Goal: Task Accomplishment & Management: Manage account settings

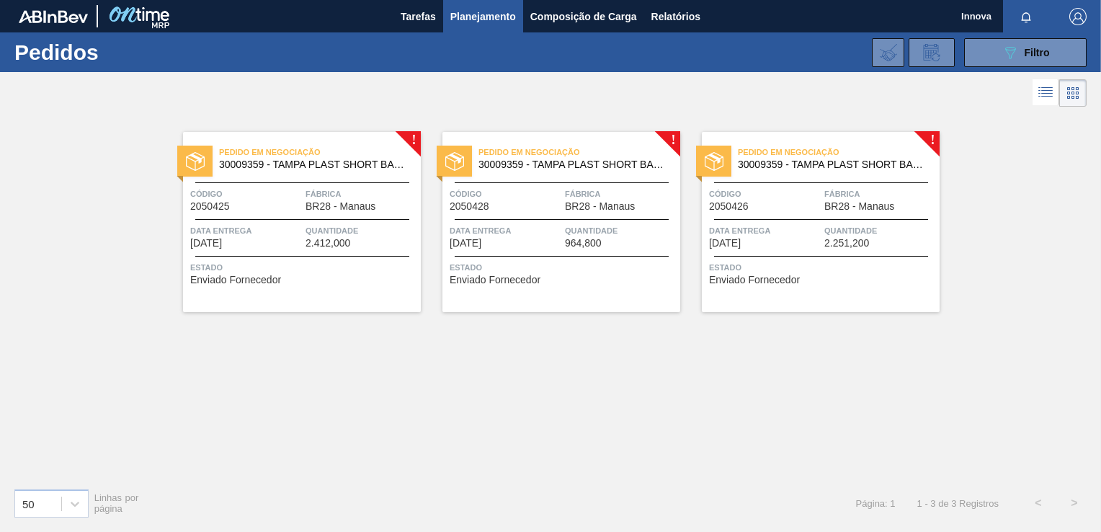
click at [367, 224] on span "Quantidade" at bounding box center [361, 230] width 112 height 14
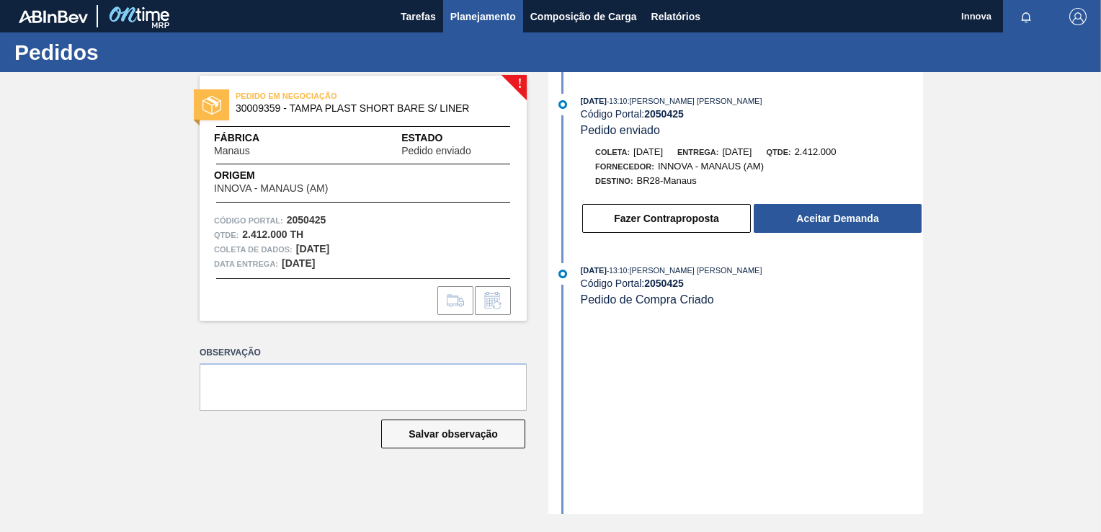
click at [499, 11] on span "Planejamento" at bounding box center [483, 16] width 66 height 17
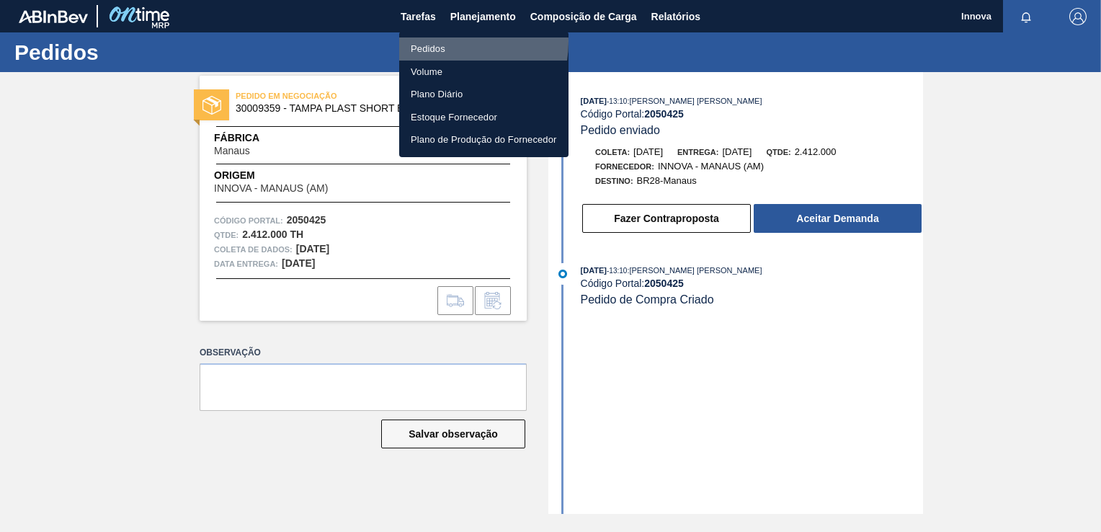
click at [441, 42] on li "Pedidos" at bounding box center [483, 48] width 169 height 23
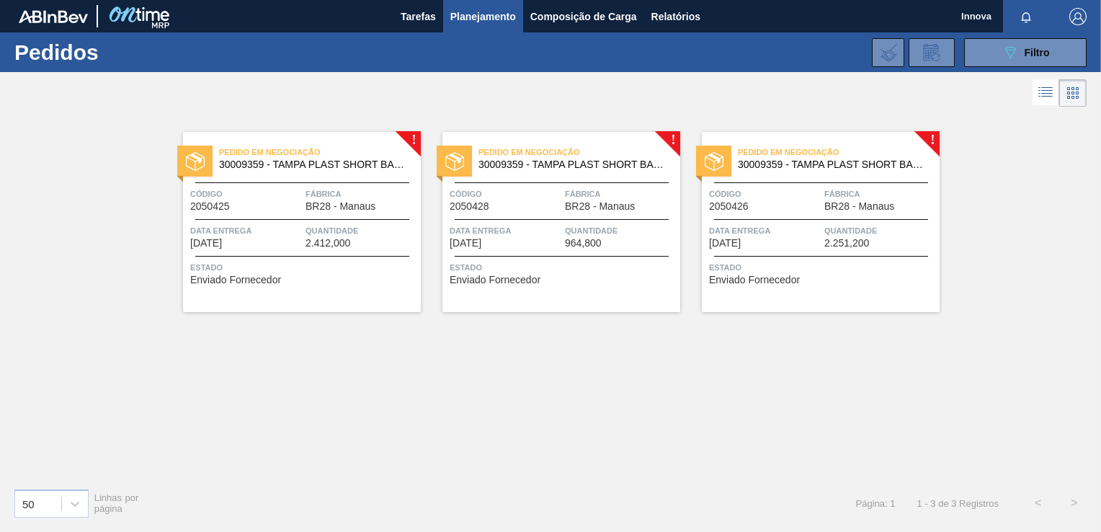
click at [620, 230] on span "Quantidade" at bounding box center [621, 230] width 112 height 14
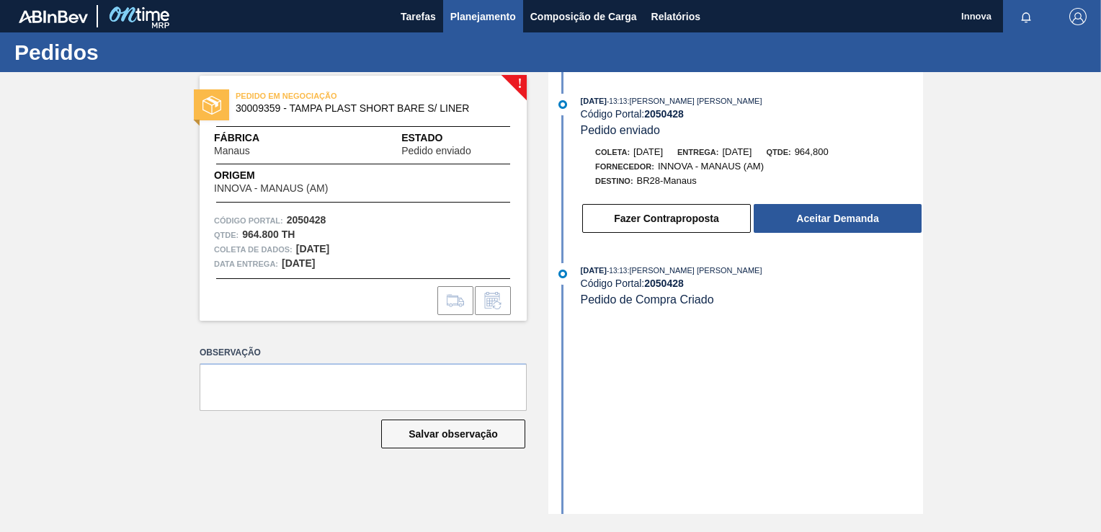
click at [478, 21] on span "Planejamento" at bounding box center [483, 16] width 66 height 17
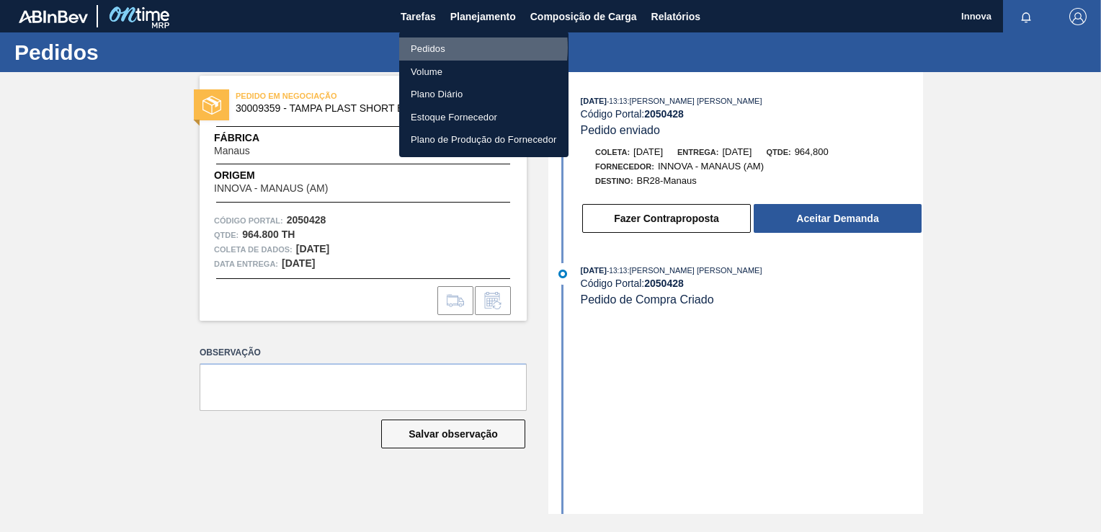
click at [438, 48] on li "Pedidos" at bounding box center [483, 48] width 169 height 23
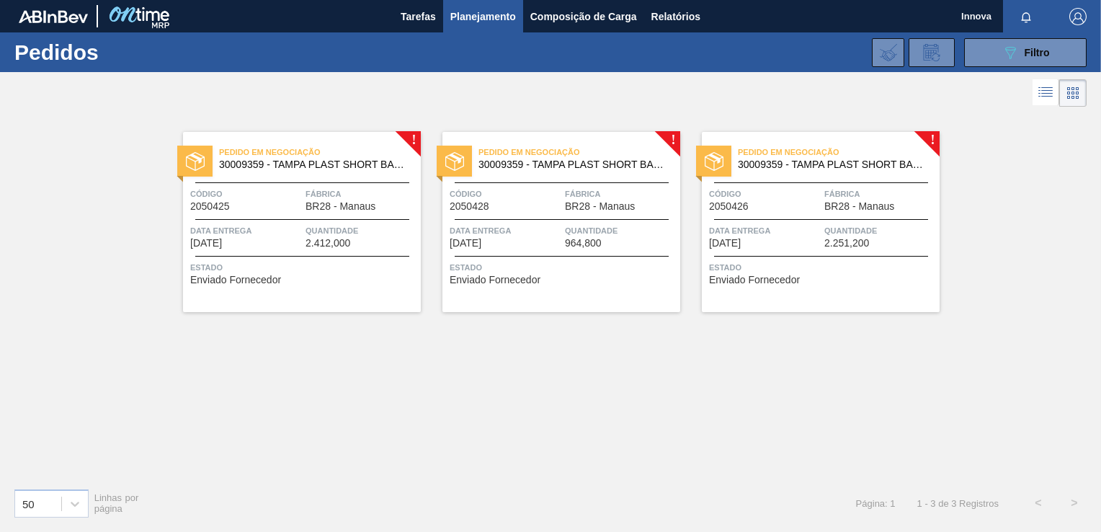
click at [826, 250] on div "Pedido em Negociação 30009359 - TAMPA PLAST SHORT BARE S/ LINER Código 2050426 …" at bounding box center [821, 222] width 238 height 180
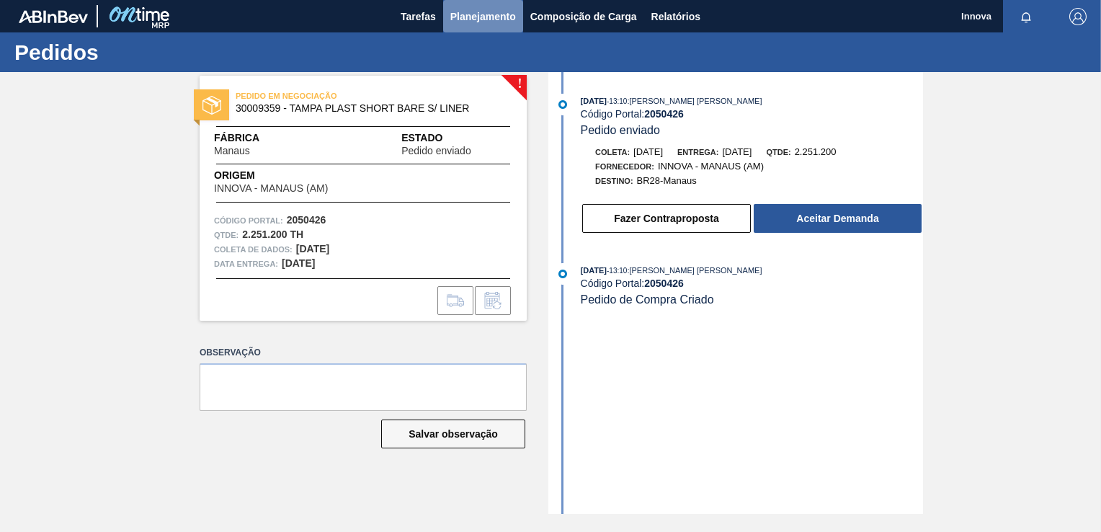
click at [466, 20] on span "Planejamento" at bounding box center [483, 16] width 66 height 17
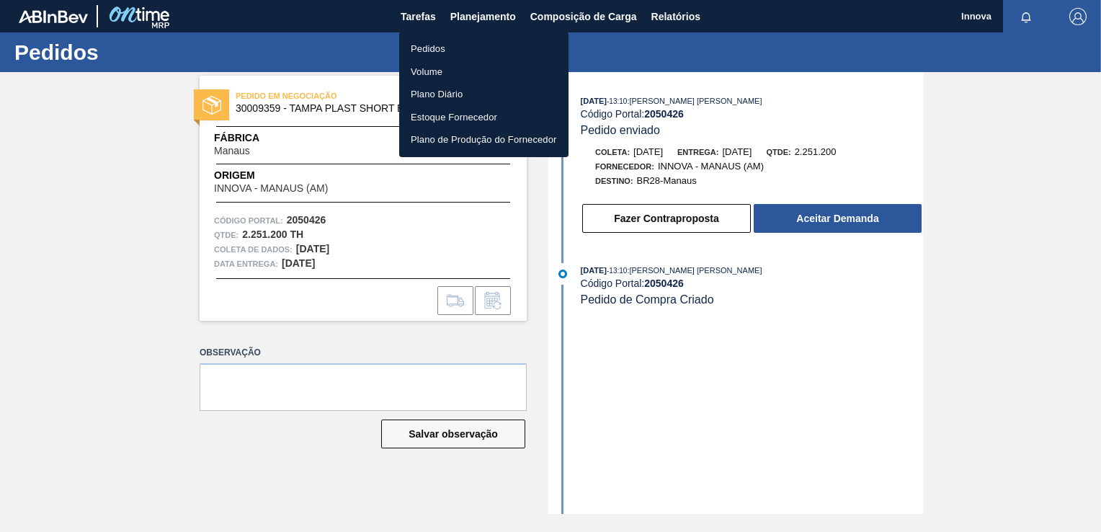
click at [437, 45] on li "Pedidos" at bounding box center [483, 48] width 169 height 23
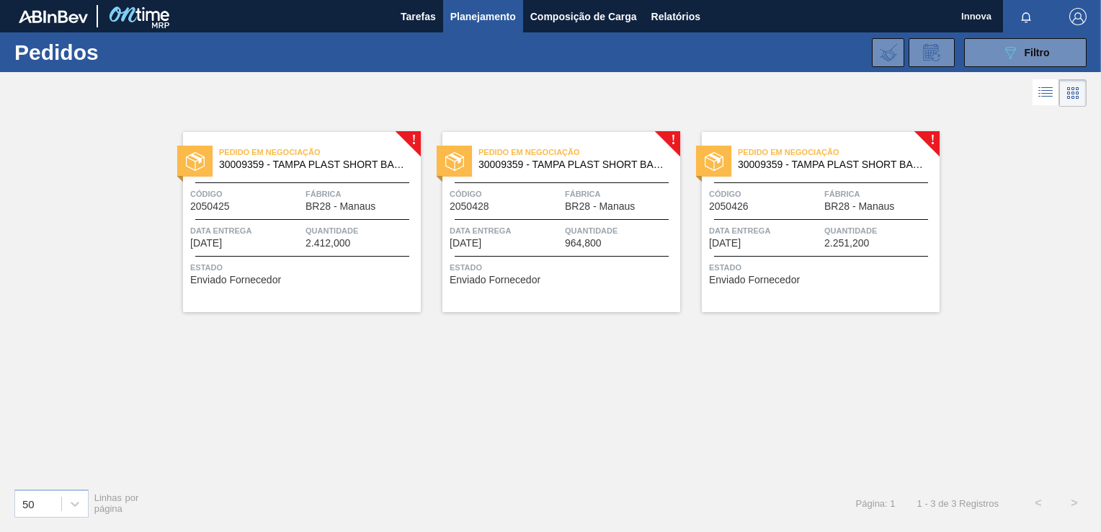
click at [280, 222] on div "Pedido em Negociação 30009359 - TAMPA PLAST SHORT BARE S/ LINER Código 2050425 …" at bounding box center [302, 222] width 238 height 180
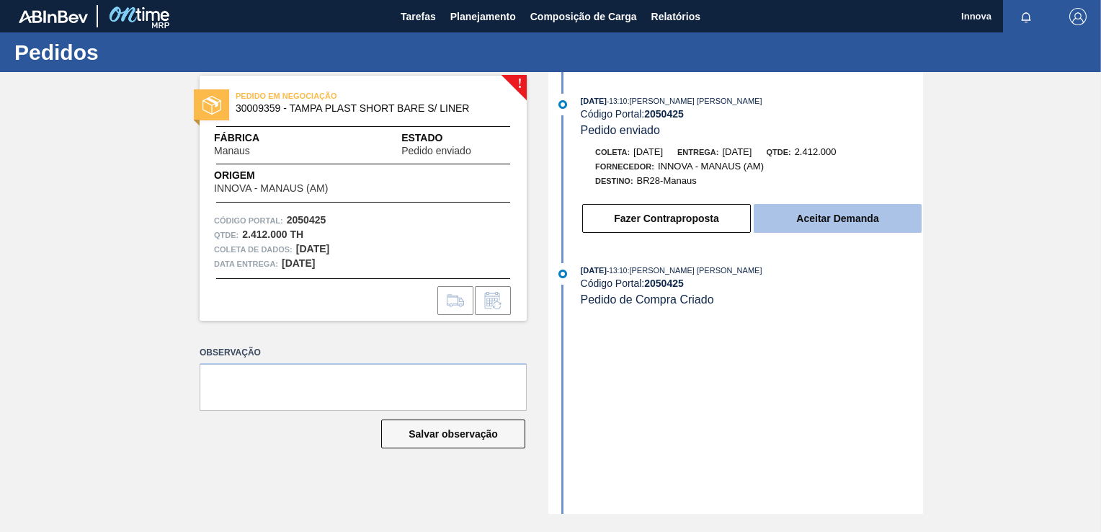
click at [810, 222] on button "Aceitar Demanda" at bounding box center [838, 218] width 168 height 29
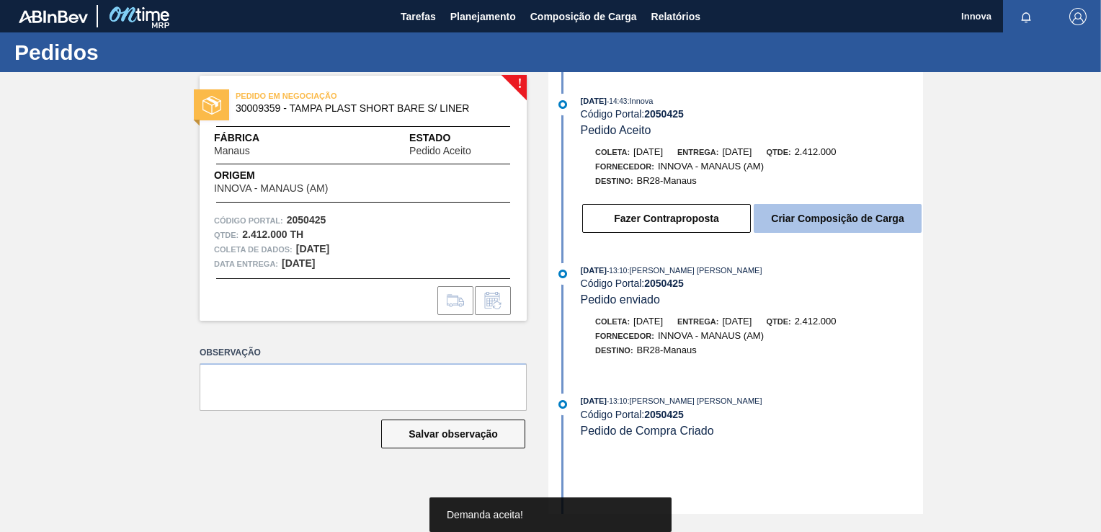
click at [842, 225] on button "Criar Composição de Carga" at bounding box center [838, 218] width 168 height 29
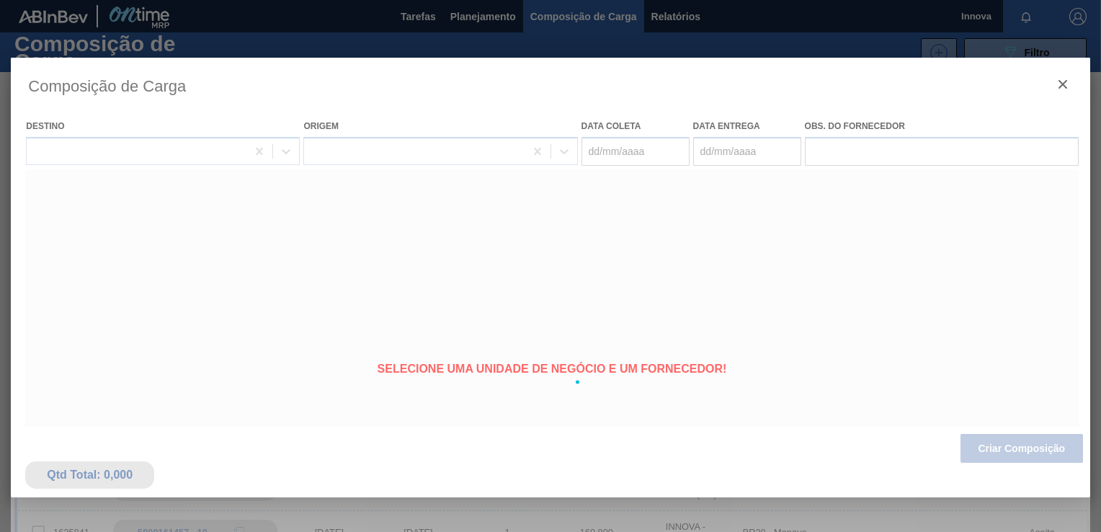
type coleta "12/10/2025"
type Entrega "13/10/2025"
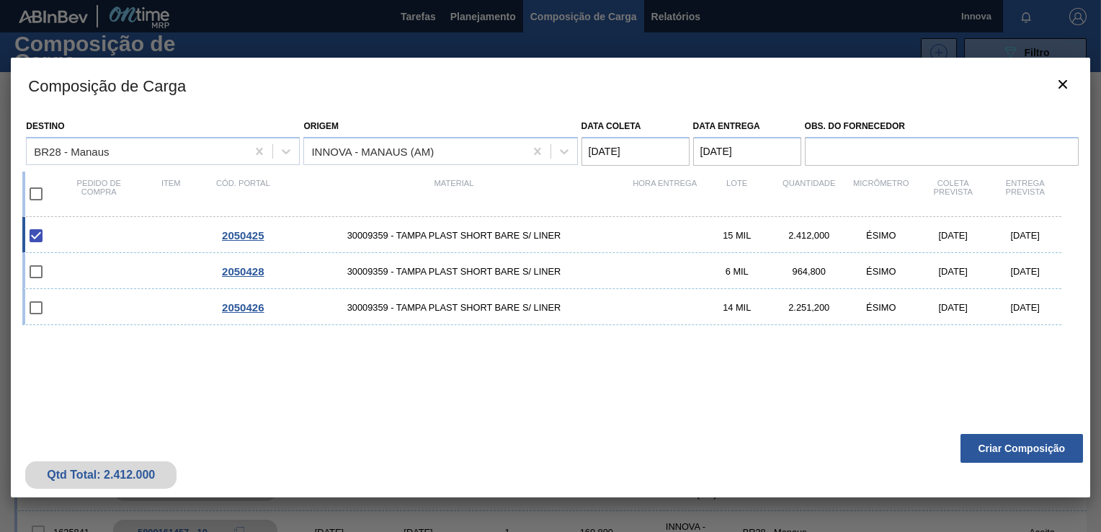
click at [1028, 445] on button "Criar Composição" at bounding box center [1021, 448] width 122 height 29
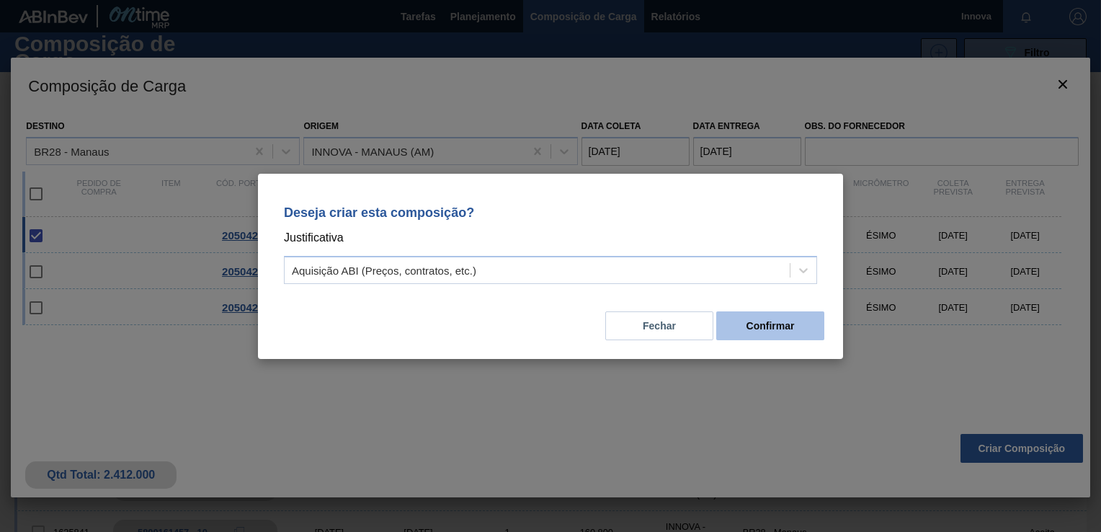
click at [742, 334] on button "Confirmar" at bounding box center [770, 325] width 108 height 29
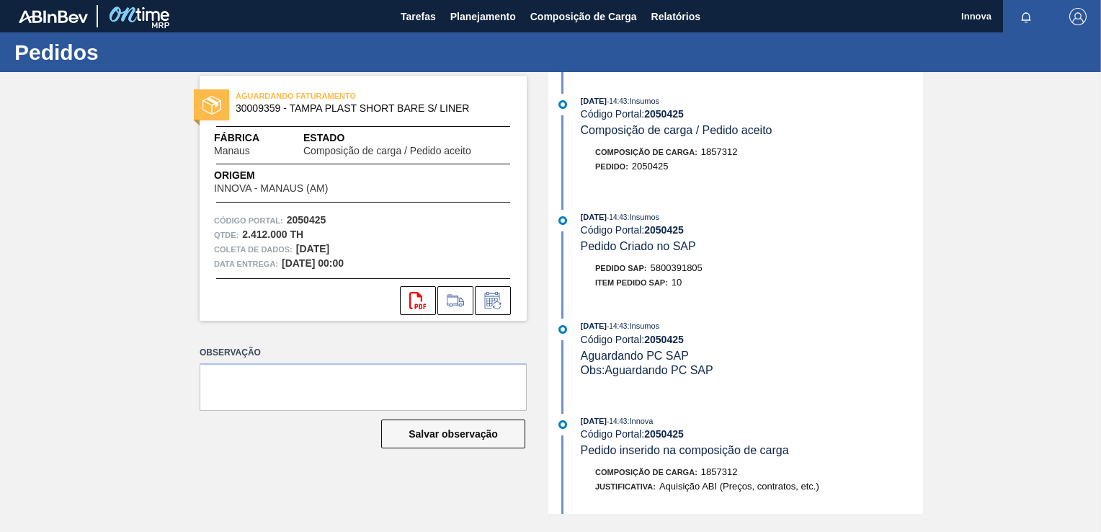
click at [679, 267] on span "5800391805" at bounding box center [677, 267] width 52 height 11
copy span "5800391805"
click at [660, 236] on strong "2050425" at bounding box center [664, 230] width 40 height 12
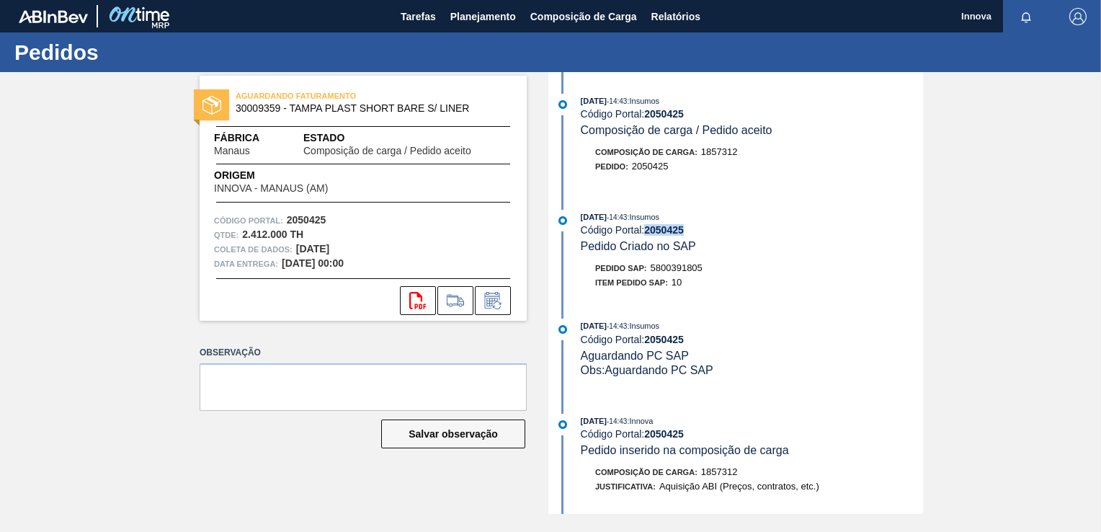
copy strong "2050425"
click at [465, 21] on span "Planejamento" at bounding box center [483, 16] width 66 height 17
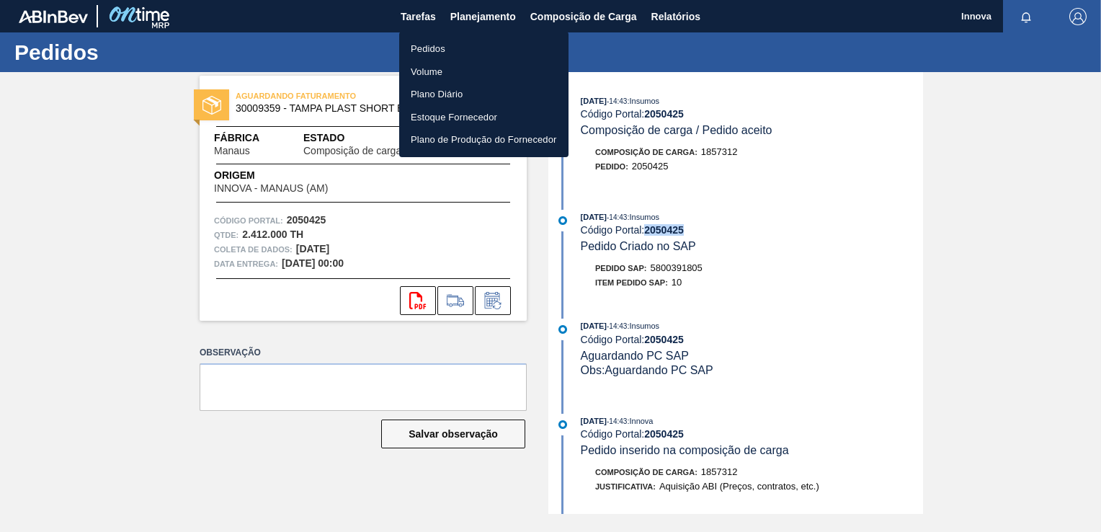
click at [439, 48] on li "Pedidos" at bounding box center [483, 48] width 169 height 23
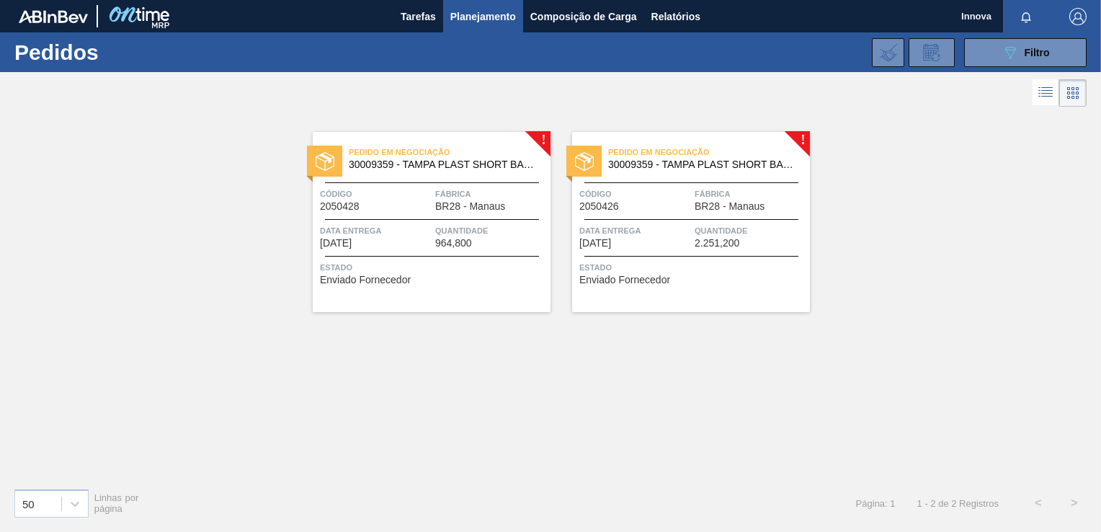
click at [409, 225] on span "Data Entrega" at bounding box center [376, 230] width 112 height 14
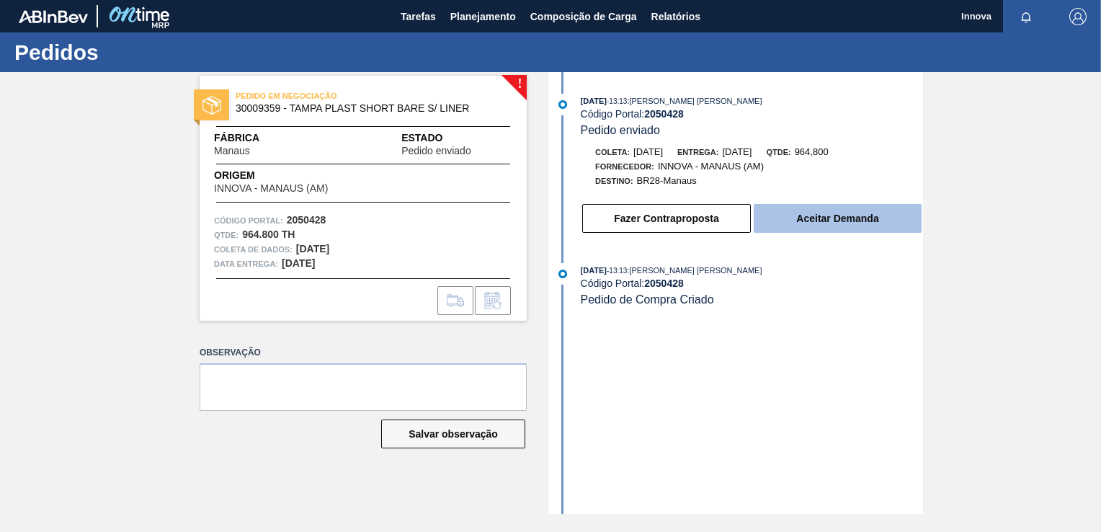
click at [823, 231] on button "Aceitar Demanda" at bounding box center [838, 218] width 168 height 29
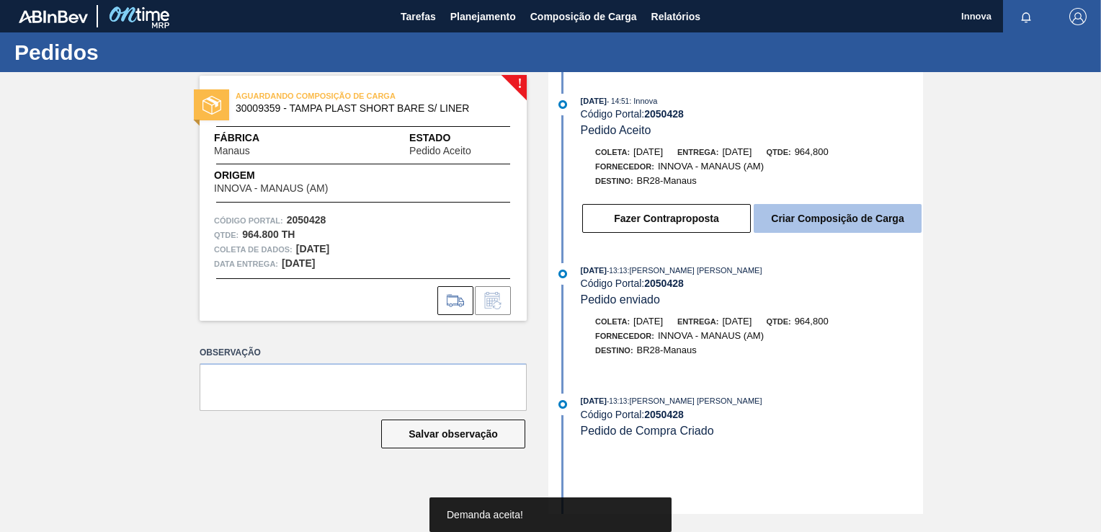
click at [828, 219] on button "Criar Composição de Carga" at bounding box center [838, 218] width 168 height 29
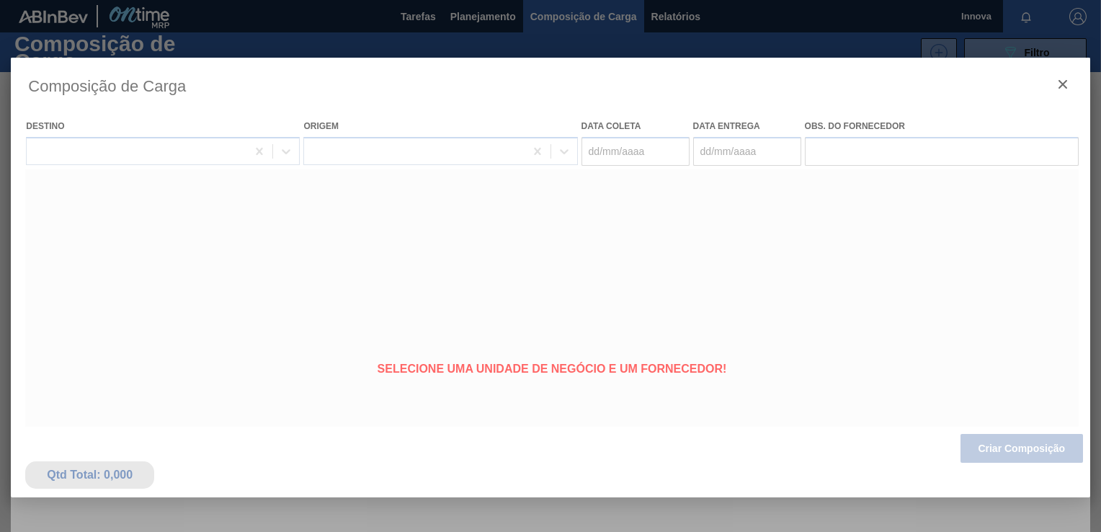
type coleta "19/10/2025"
type Entrega "20/10/2025"
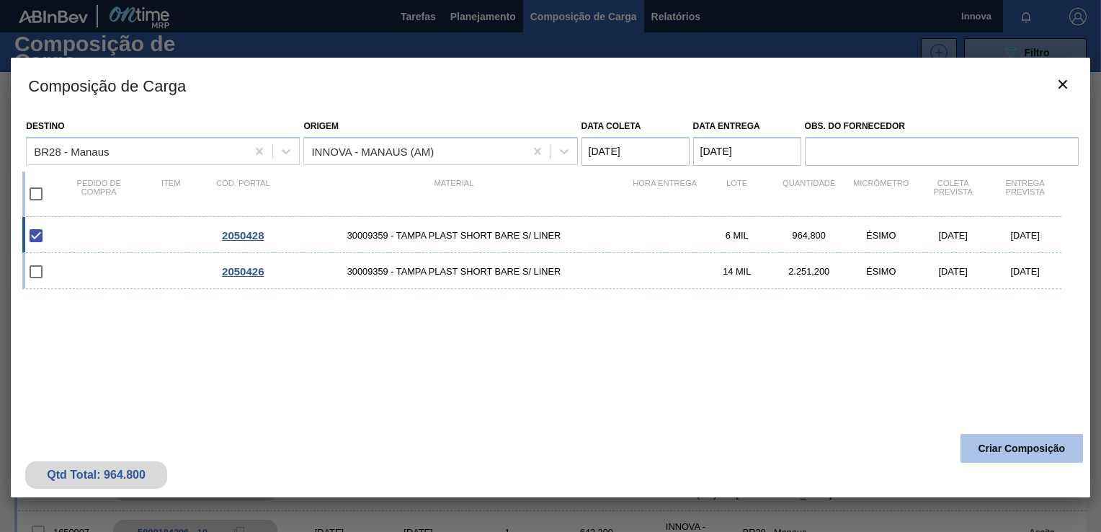
click at [1029, 450] on button "Criar Composição" at bounding box center [1021, 448] width 122 height 29
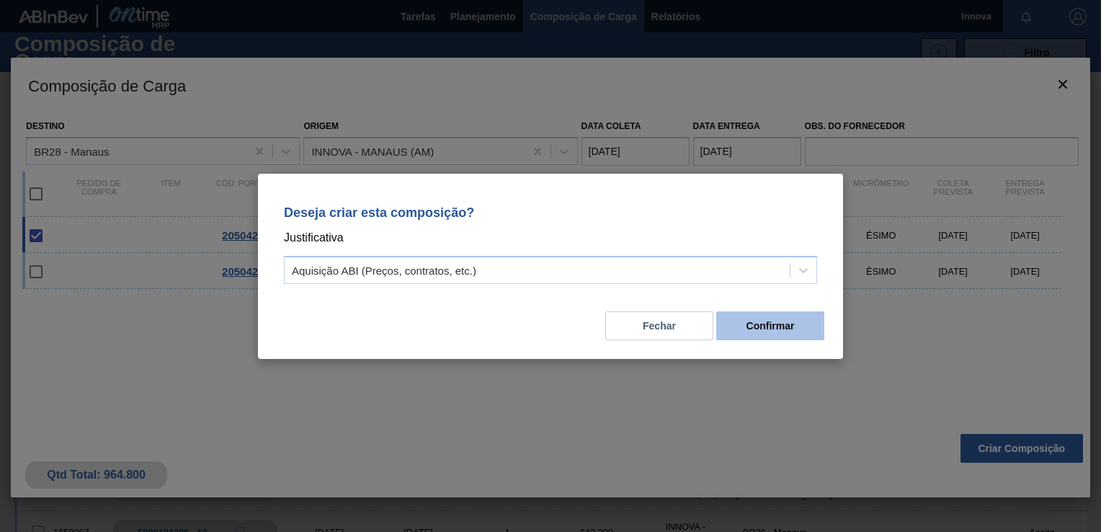
click at [807, 335] on button "Confirmar" at bounding box center [770, 325] width 108 height 29
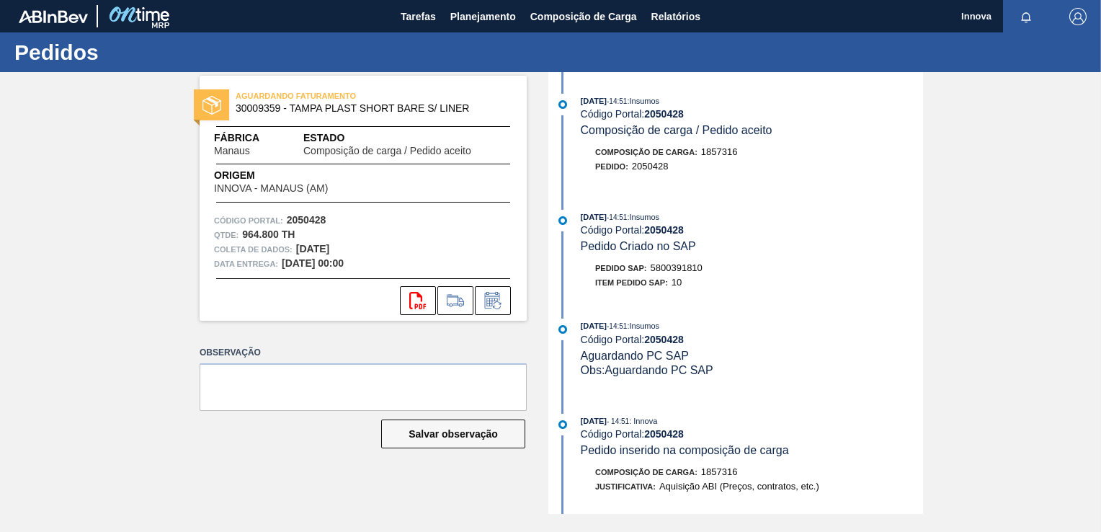
click at [682, 272] on span "5800391810" at bounding box center [677, 267] width 52 height 11
click at [716, 267] on div "Pedido SAP: 5800391810" at bounding box center [752, 268] width 342 height 14
click at [683, 270] on span "5800391810" at bounding box center [677, 267] width 52 height 11
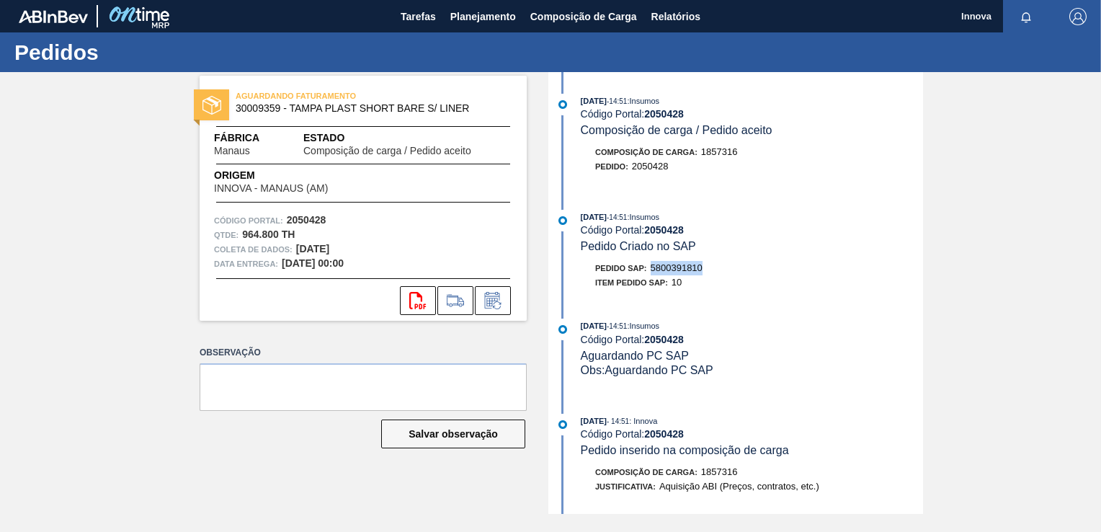
click at [683, 269] on span "5800391810" at bounding box center [677, 267] width 52 height 11
click at [682, 271] on span "5800391810" at bounding box center [677, 267] width 52 height 11
click at [683, 272] on span "5800391810" at bounding box center [677, 267] width 52 height 11
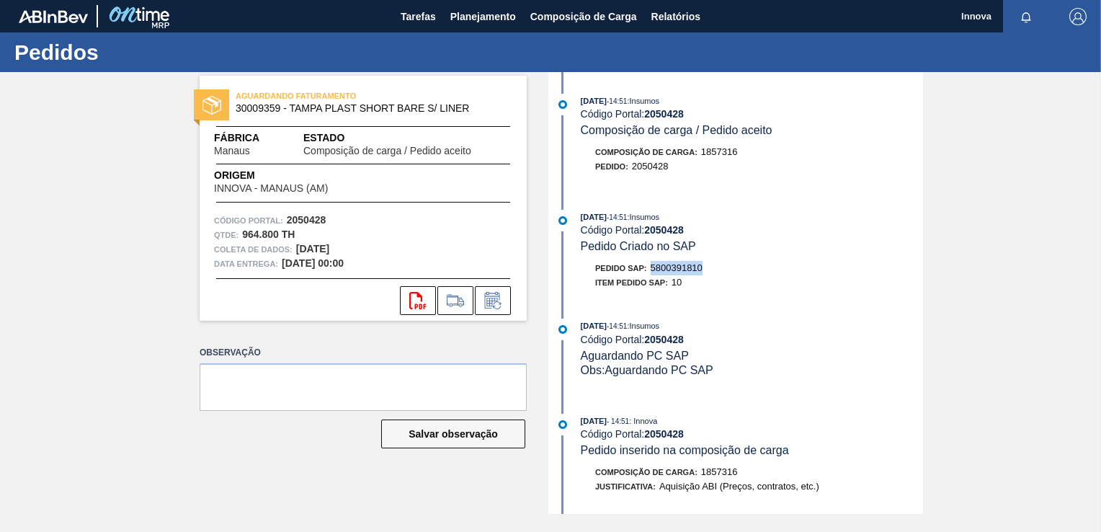
click at [683, 272] on span "5800391810" at bounding box center [677, 267] width 52 height 11
click at [665, 224] on div "08/10/2025 - 14:51 : Insumos" at bounding box center [752, 217] width 342 height 14
click at [662, 229] on strong "2050428" at bounding box center [664, 230] width 40 height 12
copy strong "2050428"
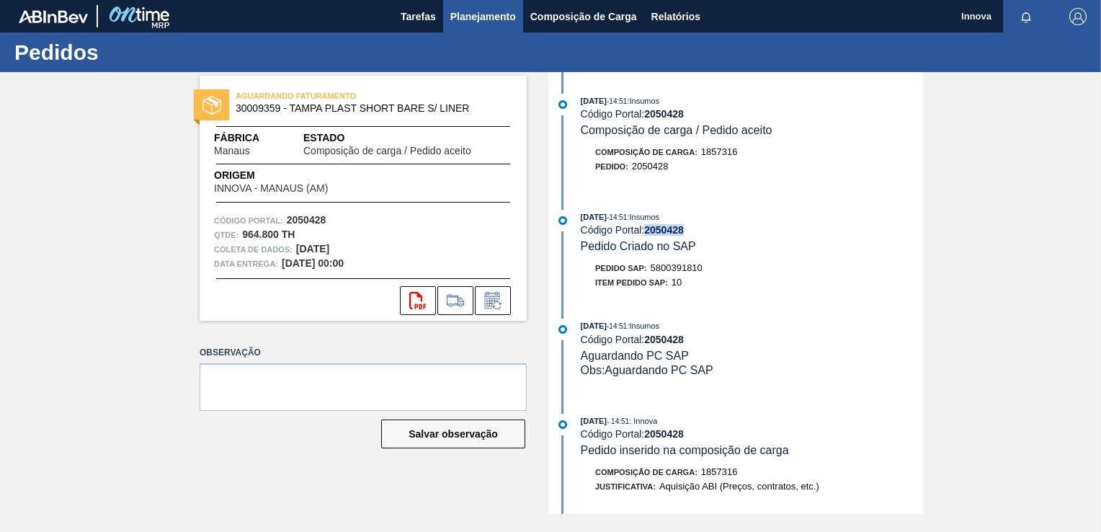
click at [460, 19] on span "Planejamento" at bounding box center [483, 16] width 66 height 17
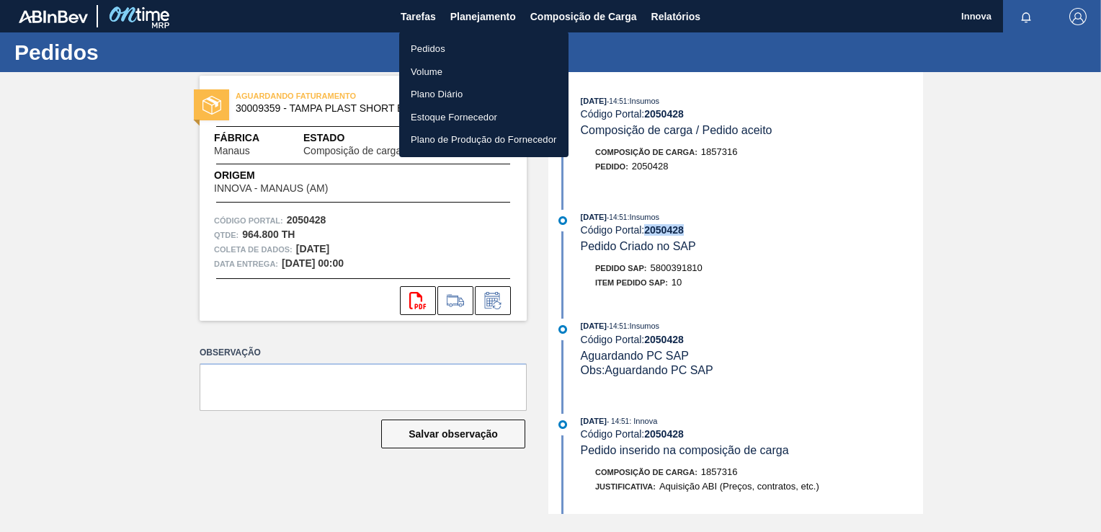
click at [464, 58] on li "Pedidos" at bounding box center [483, 48] width 169 height 23
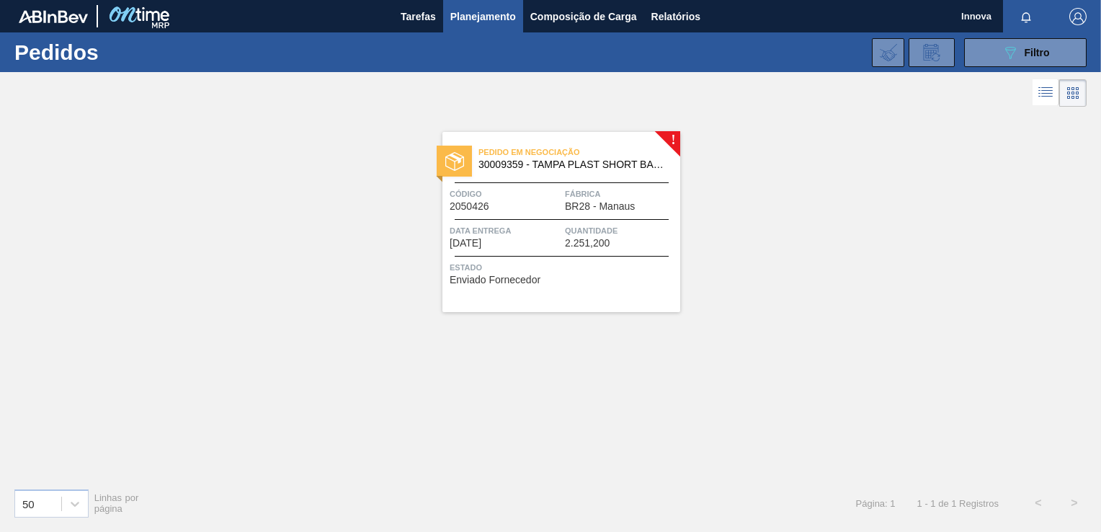
click at [530, 210] on div "Código 2050426" at bounding box center [506, 199] width 112 height 25
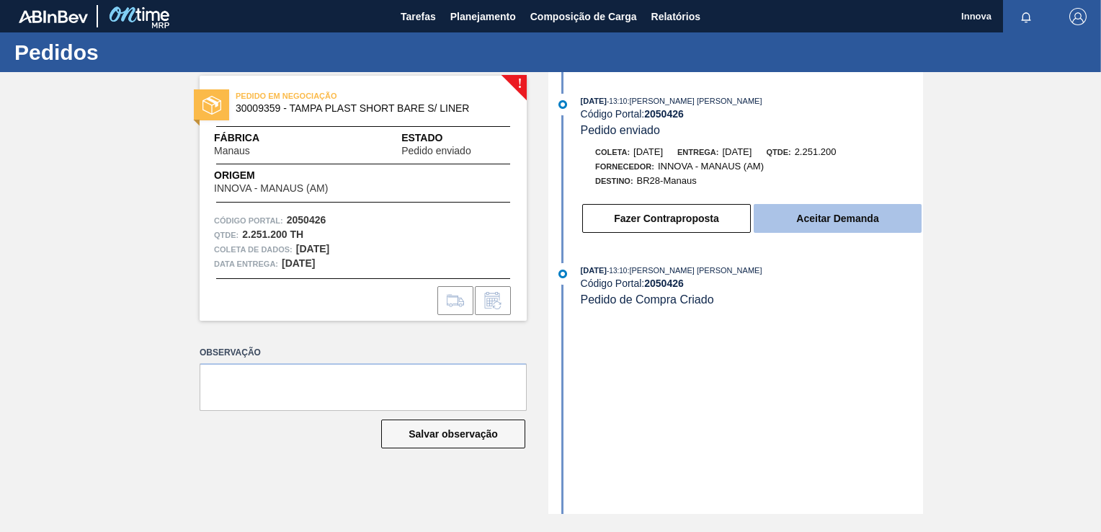
click at [800, 215] on button "Aceitar Demanda" at bounding box center [838, 218] width 168 height 29
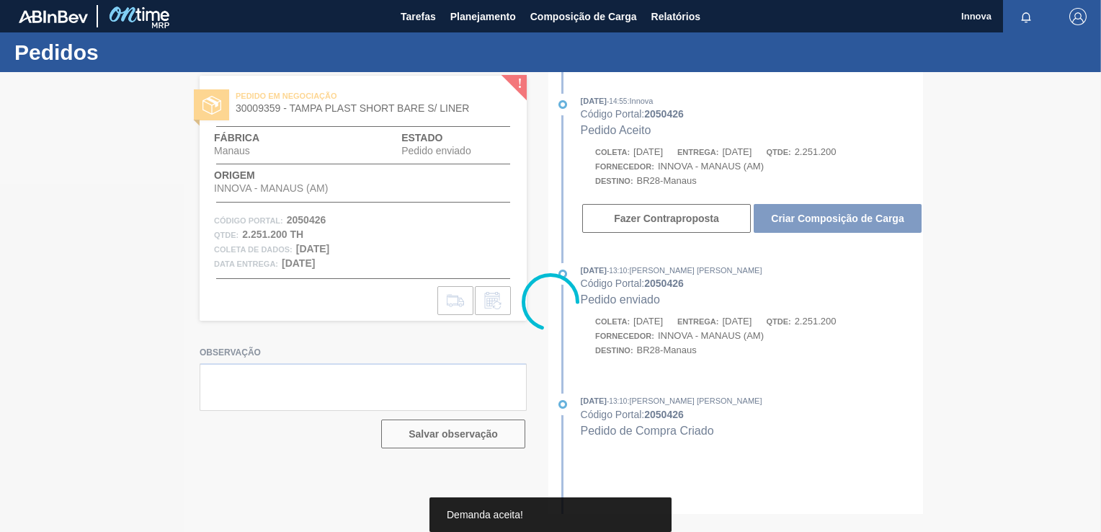
click at [831, 229] on div at bounding box center [550, 302] width 1101 height 460
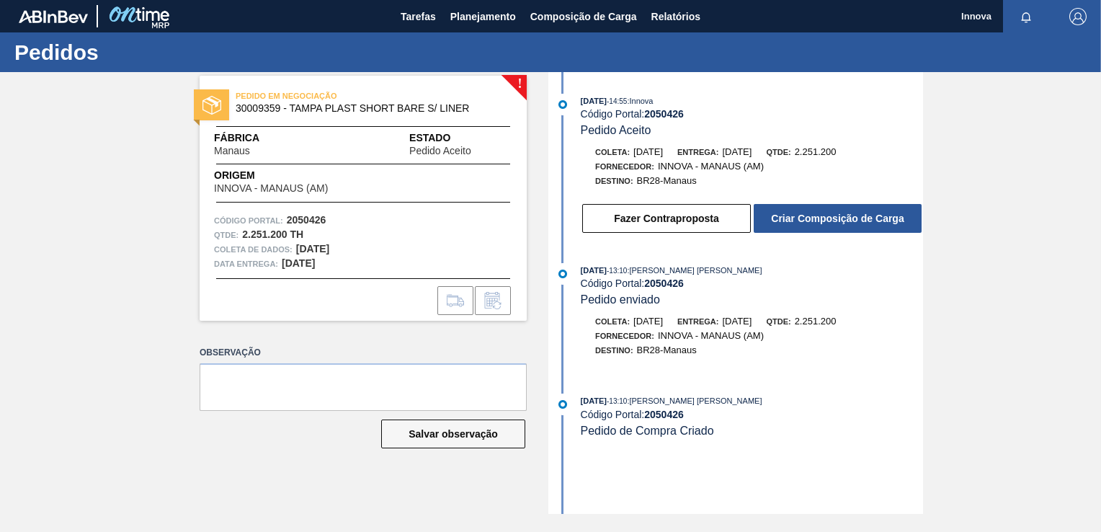
click at [831, 229] on button "Criar Composição de Carga" at bounding box center [838, 218] width 168 height 29
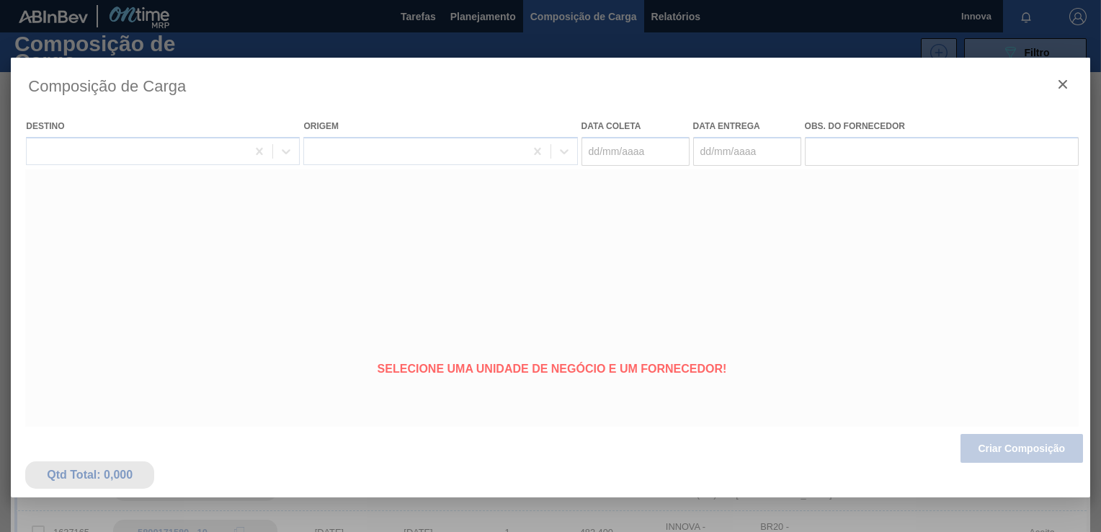
type coleta "[DATE]"
type Entrega "[DATE]"
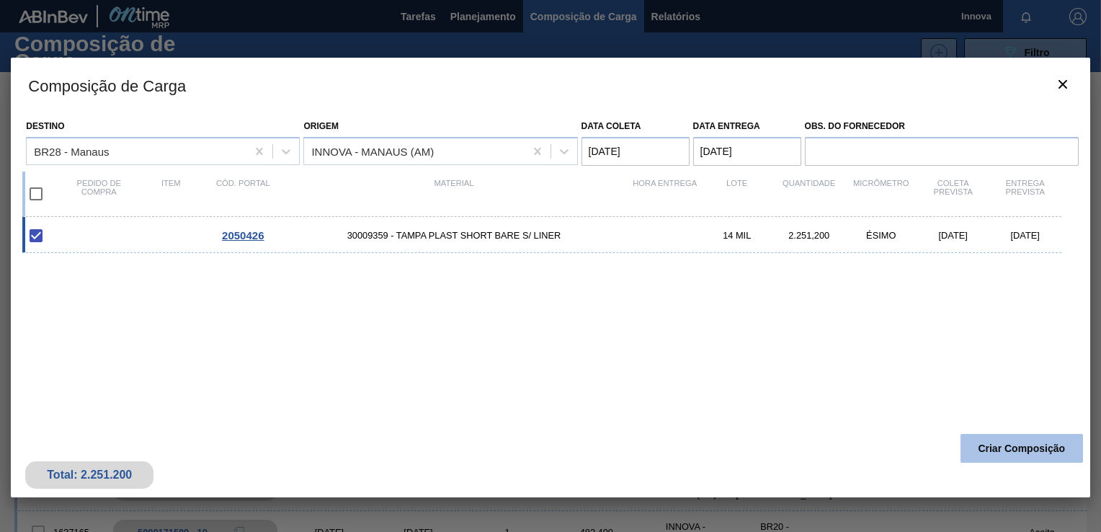
click at [1006, 447] on button "Criar Composição" at bounding box center [1021, 448] width 122 height 29
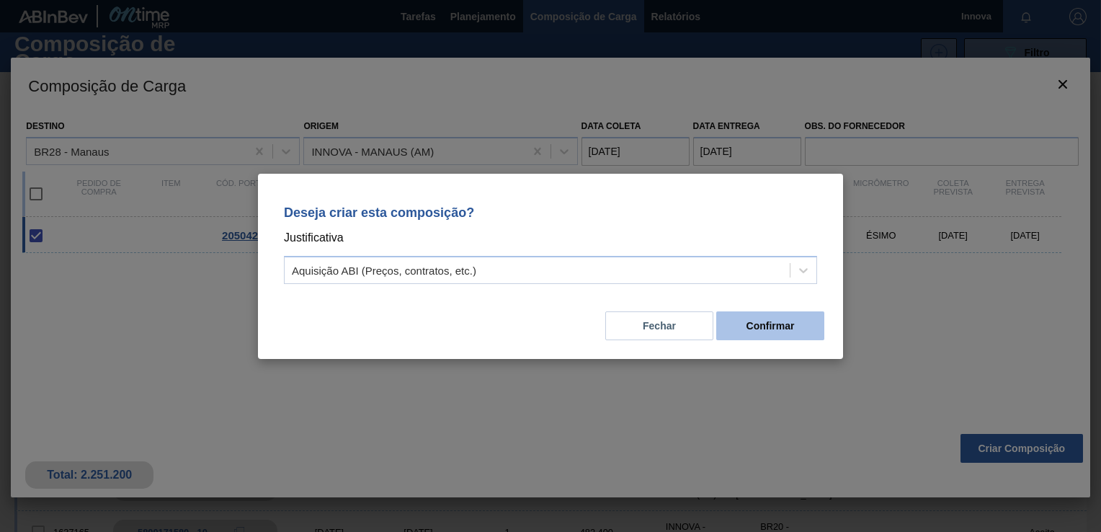
click at [796, 329] on button "Confirmar" at bounding box center [770, 325] width 108 height 29
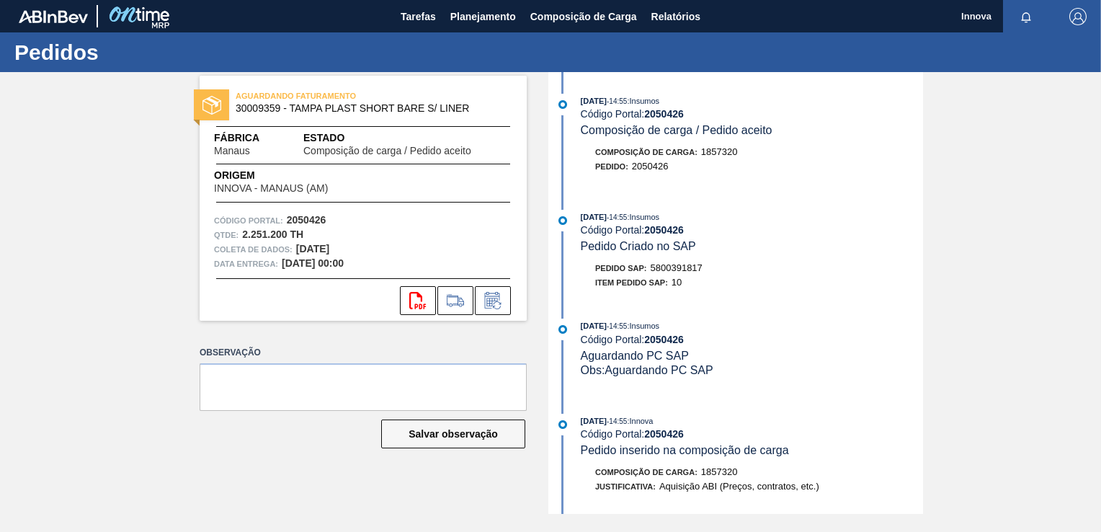
click at [658, 267] on span "5800391817" at bounding box center [677, 267] width 52 height 11
copy span "5800391817"
click at [828, 290] on div "Item pedido SAP: 10" at bounding box center [752, 282] width 342 height 14
click at [660, 229] on strong "2050426" at bounding box center [664, 230] width 40 height 12
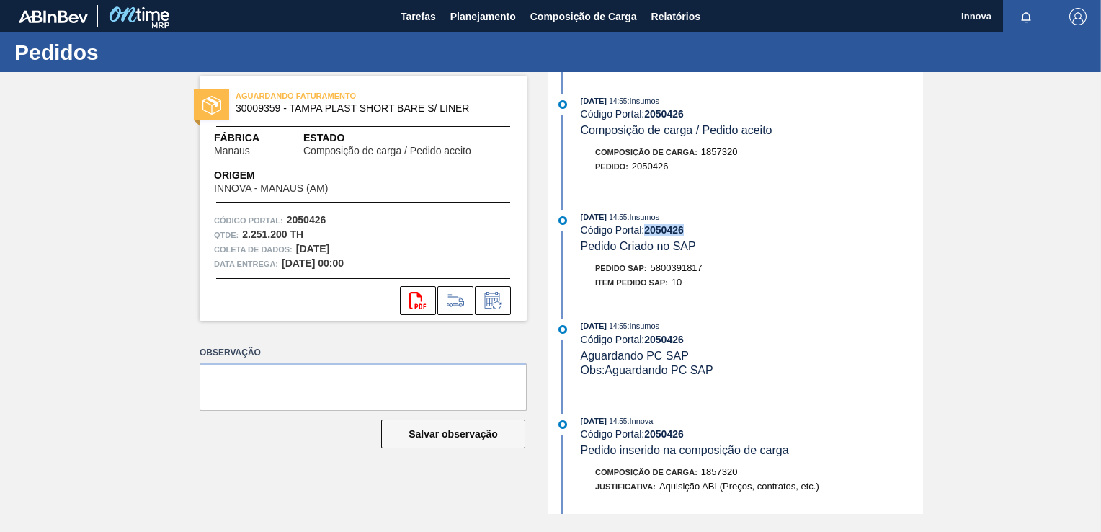
click at [660, 229] on strong "2050426" at bounding box center [664, 230] width 40 height 12
copy strong "2050426"
